Goal: Entertainment & Leisure: Consume media (video, audio)

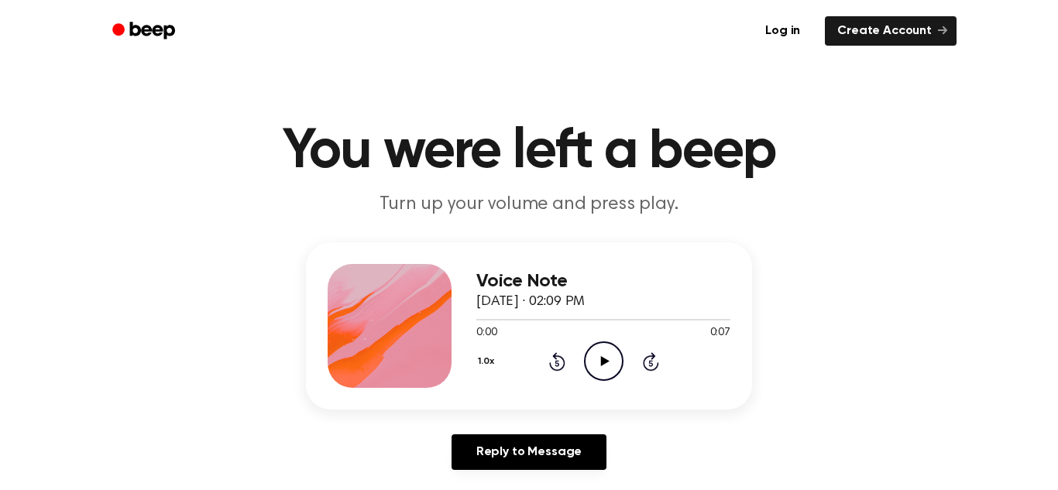
click at [597, 351] on icon "Play Audio" at bounding box center [603, 360] width 39 height 39
click at [601, 358] on icon at bounding box center [604, 361] width 9 height 10
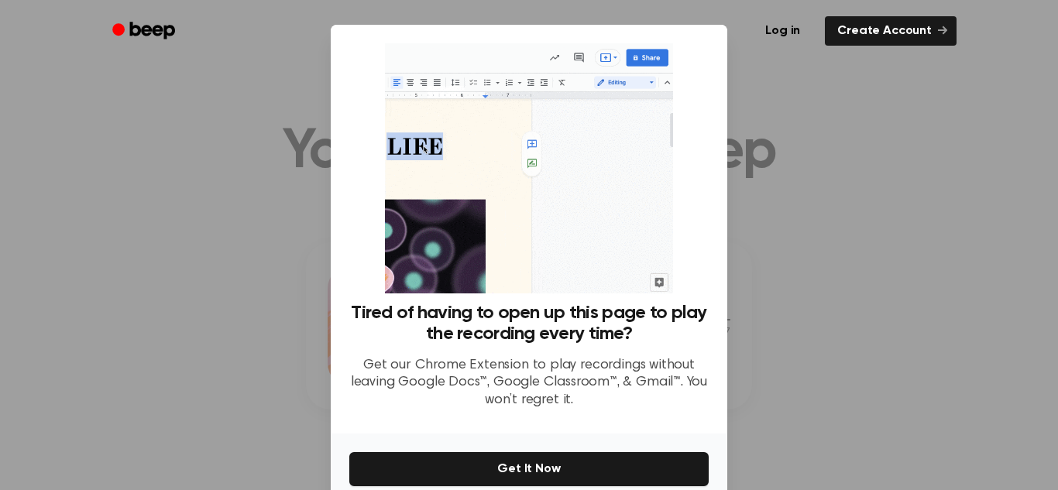
click at [838, 180] on div at bounding box center [529, 245] width 1058 height 490
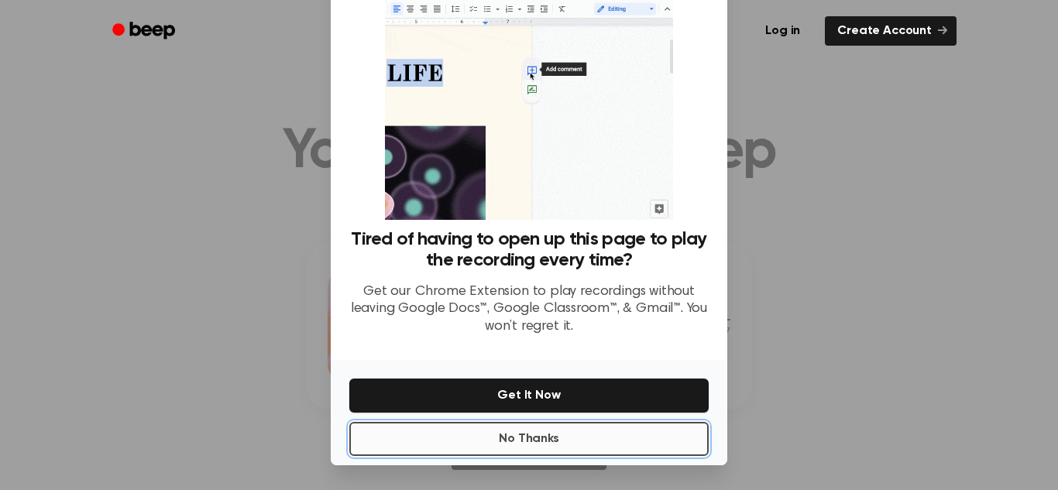
click at [583, 453] on button "No Thanks" at bounding box center [528, 439] width 359 height 34
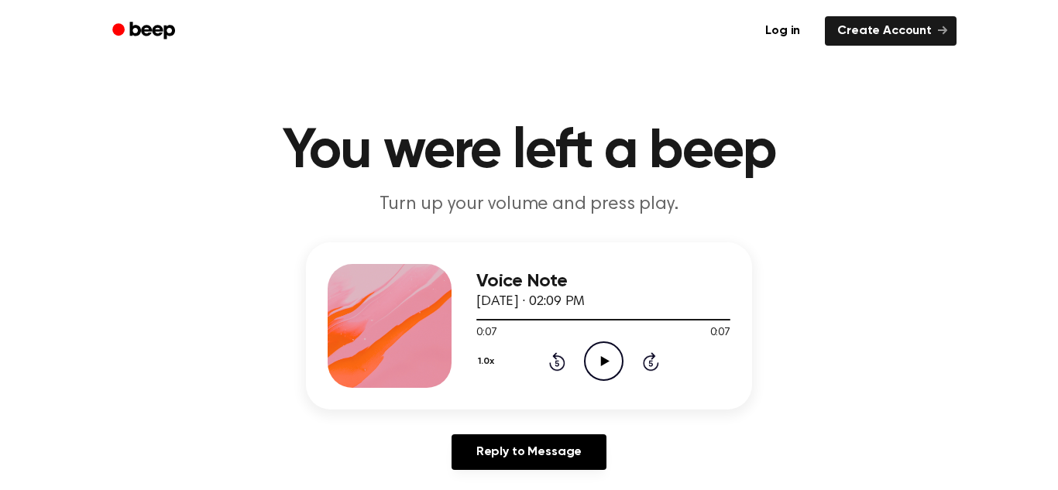
click at [604, 347] on icon "Play Audio" at bounding box center [603, 360] width 39 height 39
click at [605, 348] on icon "Pause Audio" at bounding box center [603, 360] width 39 height 39
click at [604, 357] on icon "Play Audio" at bounding box center [603, 360] width 39 height 39
click at [566, 355] on div "1.0x Rewind 5 seconds Pause Audio Skip 5 seconds" at bounding box center [603, 360] width 254 height 39
click at [559, 361] on icon "Rewind 5 seconds" at bounding box center [556, 362] width 17 height 20
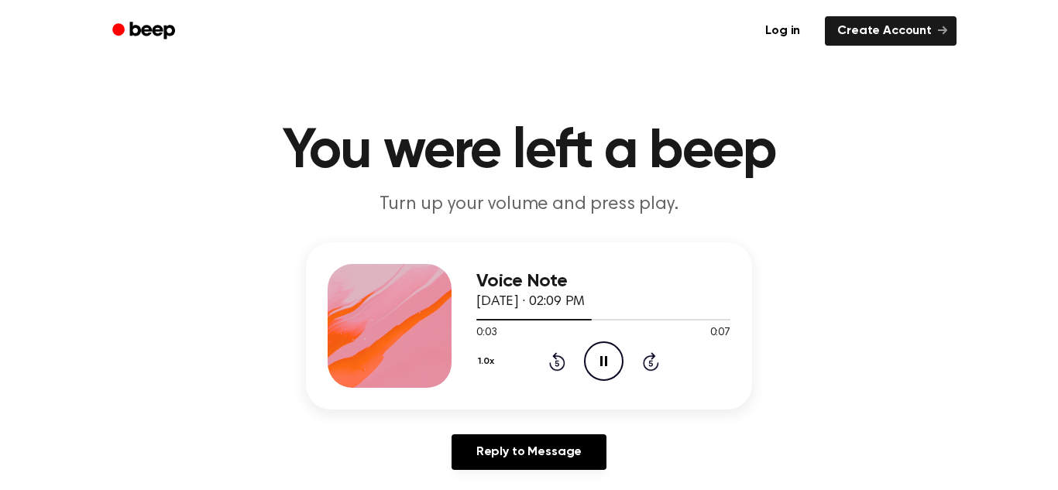
click at [604, 367] on icon "Pause Audio" at bounding box center [603, 360] width 39 height 39
click at [604, 367] on icon "Play Audio" at bounding box center [603, 360] width 39 height 39
click at [603, 363] on icon "Pause Audio" at bounding box center [603, 360] width 39 height 39
click at [537, 353] on div "1.0x Rewind 5 seconds Play Audio Skip 5 seconds" at bounding box center [603, 360] width 254 height 39
click at [560, 358] on icon at bounding box center [557, 361] width 16 height 19
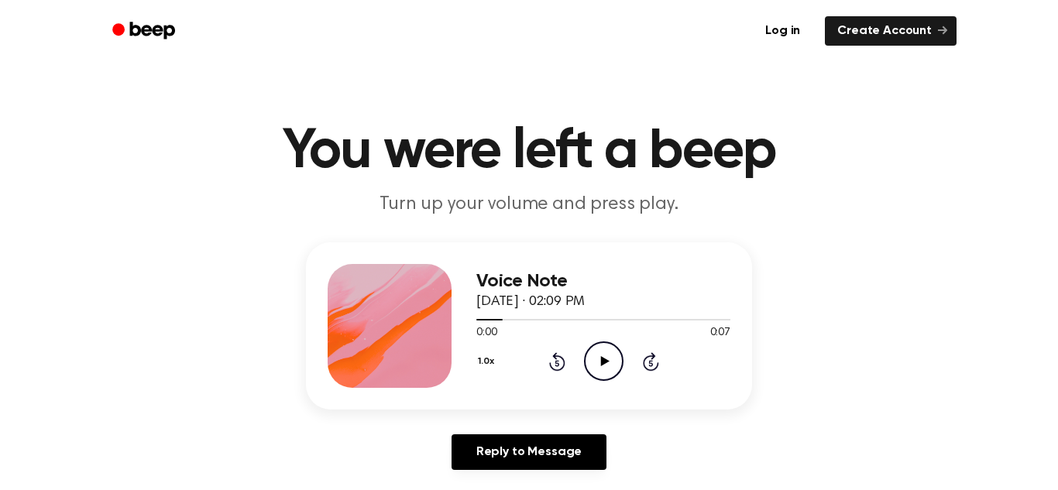
click at [561, 354] on icon "Rewind 5 seconds" at bounding box center [556, 362] width 17 height 20
click at [596, 361] on icon "Play Audio" at bounding box center [603, 360] width 39 height 39
click at [595, 361] on icon "Pause Audio" at bounding box center [603, 360] width 39 height 39
click at [605, 364] on icon "Play Audio" at bounding box center [603, 360] width 39 height 39
click at [605, 364] on icon at bounding box center [603, 361] width 7 height 10
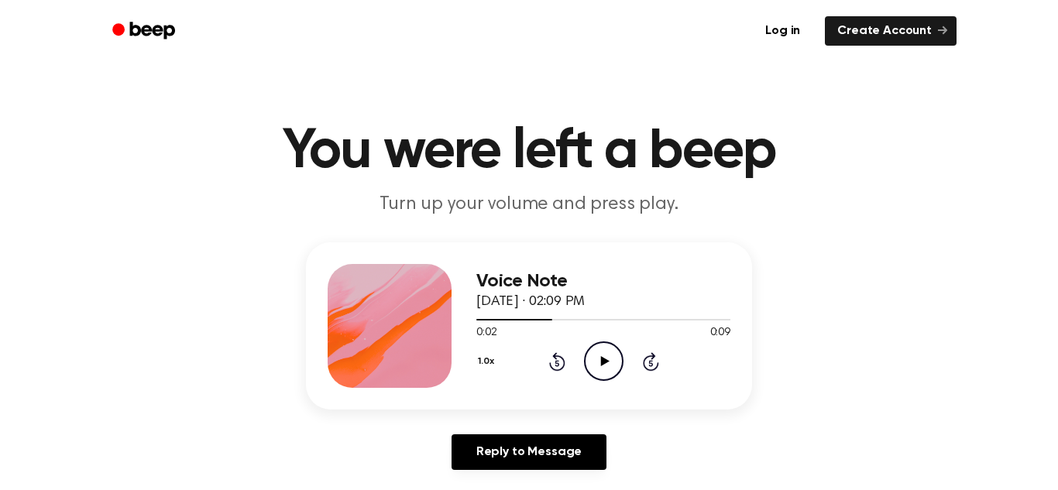
click at [604, 355] on icon "Play Audio" at bounding box center [603, 360] width 39 height 39
click at [604, 357] on icon "Pause Audio" at bounding box center [603, 360] width 39 height 39
click at [555, 358] on icon at bounding box center [557, 361] width 16 height 19
click at [603, 359] on icon at bounding box center [604, 361] width 9 height 10
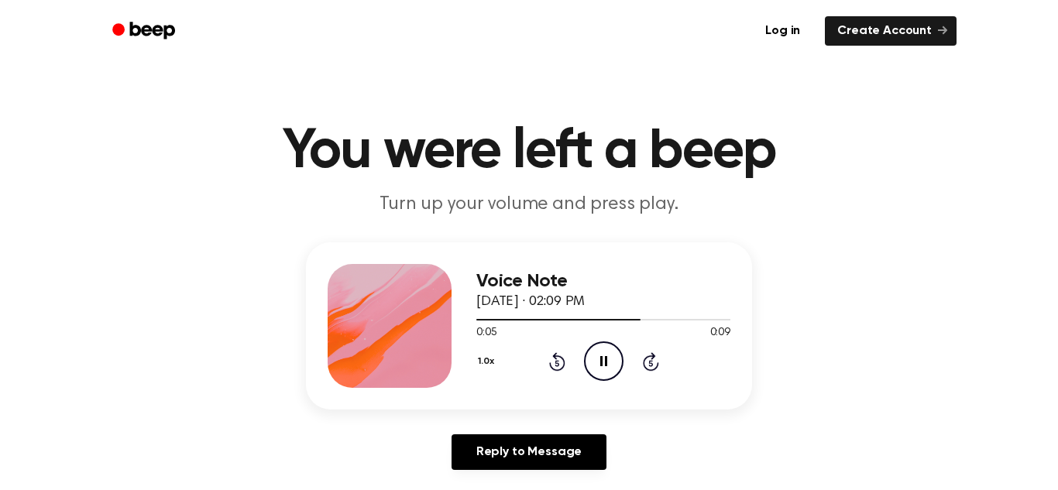
click at [603, 359] on icon "Pause Audio" at bounding box center [603, 360] width 39 height 39
click at [603, 359] on icon at bounding box center [604, 361] width 9 height 10
click at [603, 359] on icon "Pause Audio" at bounding box center [603, 360] width 39 height 39
click at [596, 359] on icon "Play Audio" at bounding box center [603, 360] width 39 height 39
click at [602, 359] on icon "Pause Audio" at bounding box center [603, 360] width 39 height 39
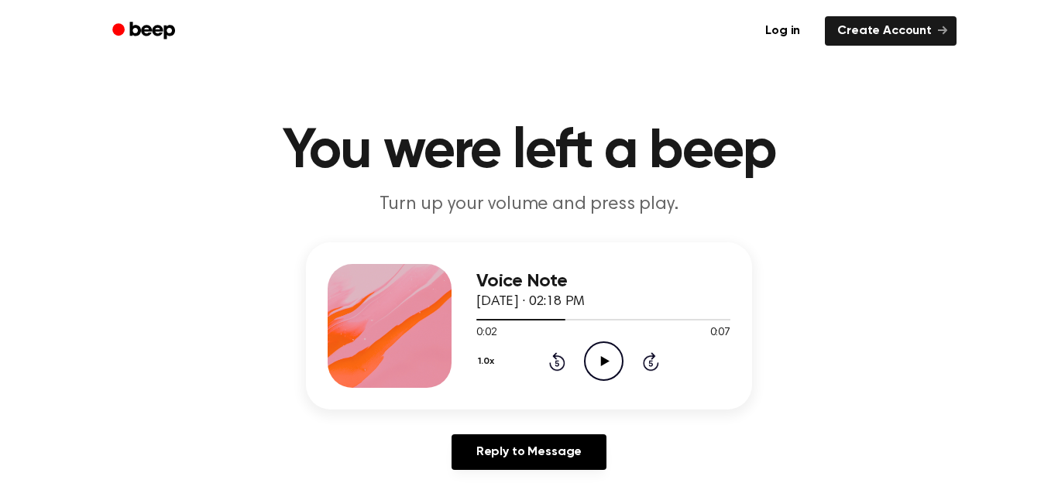
click at [605, 357] on icon "Play Audio" at bounding box center [603, 360] width 39 height 39
click at [605, 358] on icon at bounding box center [603, 361] width 7 height 10
click at [602, 363] on icon at bounding box center [604, 361] width 9 height 10
click at [602, 363] on icon "Pause Audio" at bounding box center [603, 360] width 39 height 39
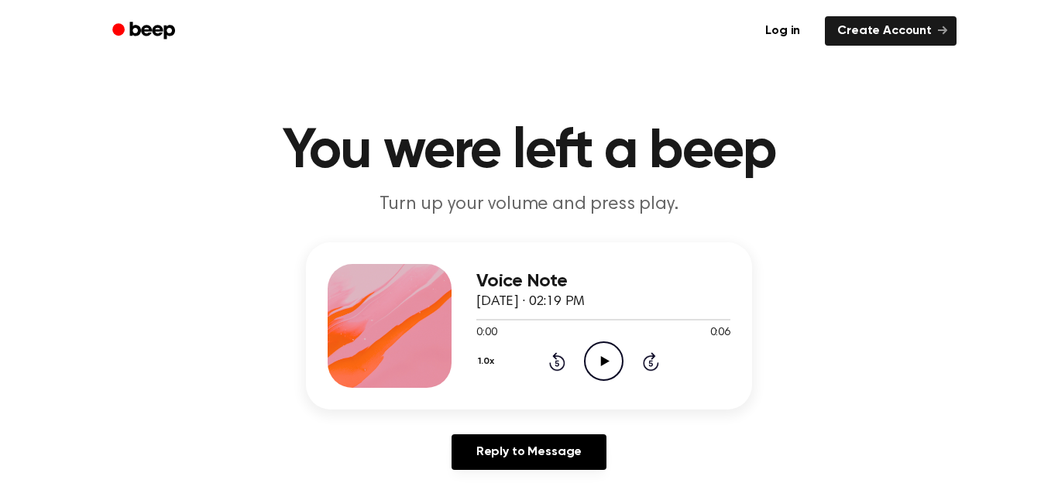
click at [596, 351] on icon "Play Audio" at bounding box center [603, 360] width 39 height 39
click at [602, 358] on icon at bounding box center [603, 361] width 7 height 10
click at [607, 357] on icon "Play Audio" at bounding box center [603, 360] width 39 height 39
click at [606, 356] on icon "Play Audio" at bounding box center [603, 360] width 39 height 39
click at [606, 356] on icon at bounding box center [603, 361] width 7 height 10
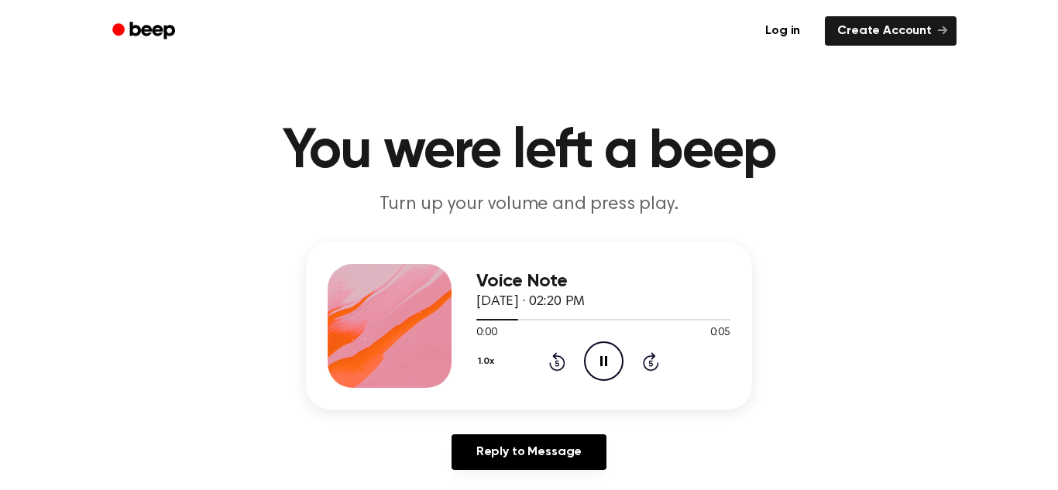
click at [597, 353] on icon "Pause Audio" at bounding box center [603, 360] width 39 height 39
